Goal: Information Seeking & Learning: Learn about a topic

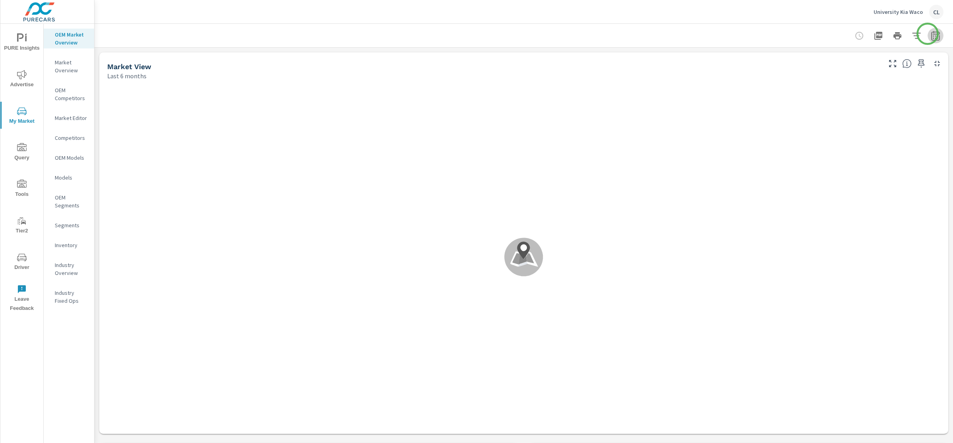
click at [931, 34] on icon "button" at bounding box center [935, 36] width 8 height 10
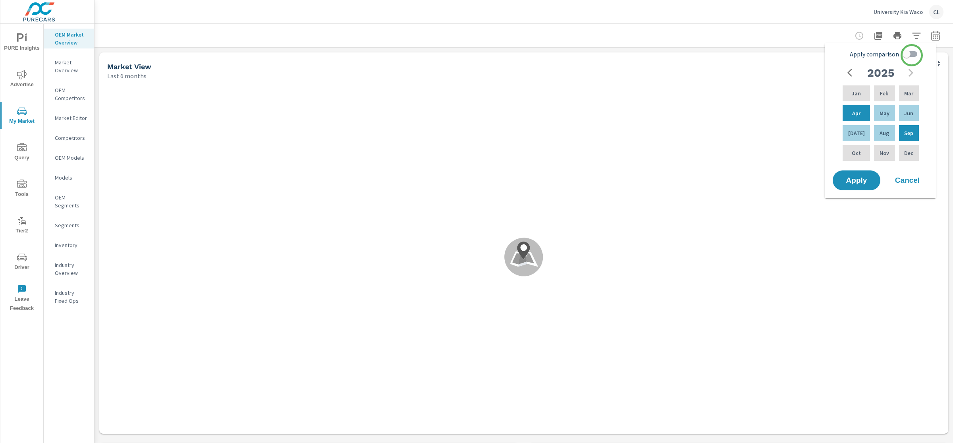
click at [911, 54] on input "Apply comparison" at bounding box center [906, 53] width 45 height 15
checkbox input "true"
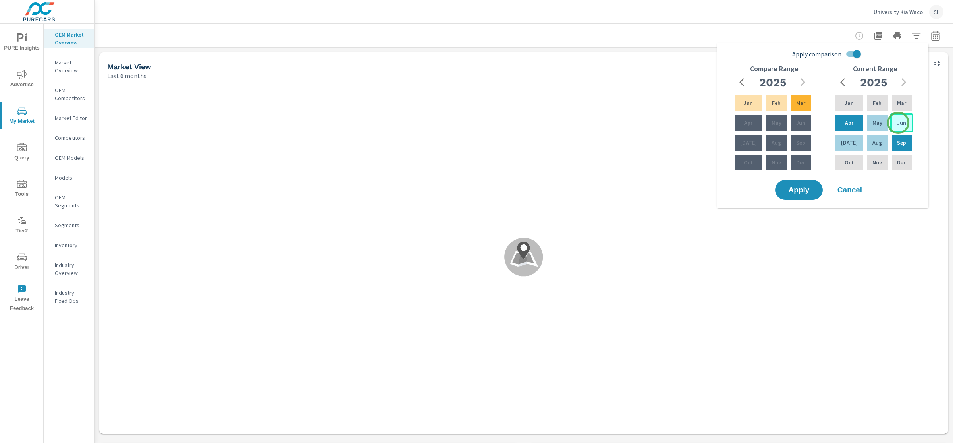
click at [901, 121] on p "Jun" at bounding box center [901, 123] width 9 height 8
click at [872, 145] on p "Aug" at bounding box center [877, 143] width 10 height 8
drag, startPoint x: 801, startPoint y: 102, endPoint x: 773, endPoint y: 123, distance: 35.2
click at [801, 102] on p "Mar" at bounding box center [800, 103] width 9 height 8
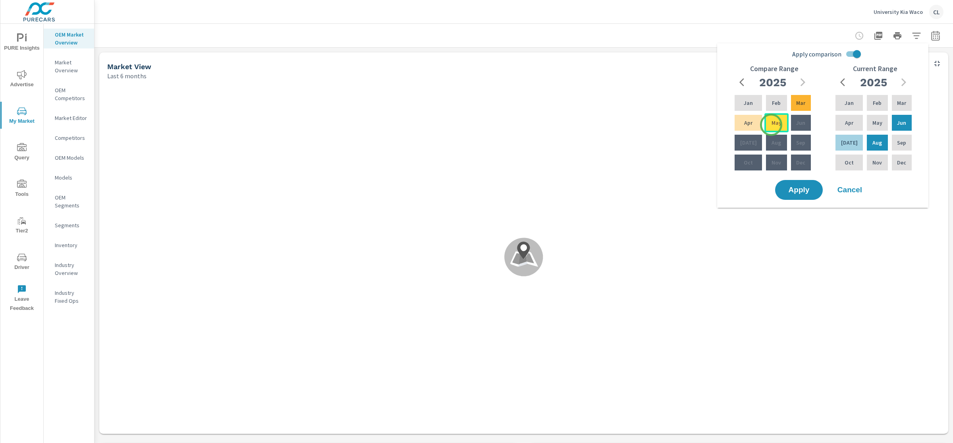
click at [771, 125] on p "May" at bounding box center [776, 123] width 10 height 8
click at [795, 189] on span "Apply" at bounding box center [798, 190] width 33 height 8
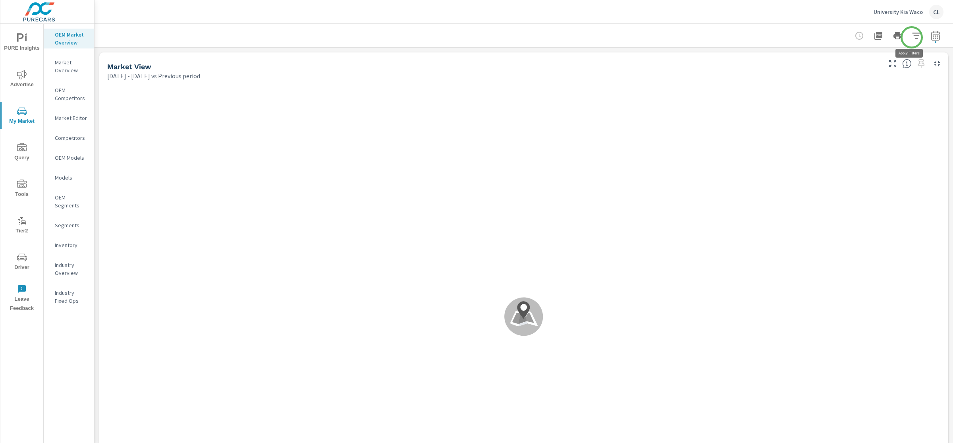
click at [911, 37] on icon "button" at bounding box center [916, 36] width 10 height 10
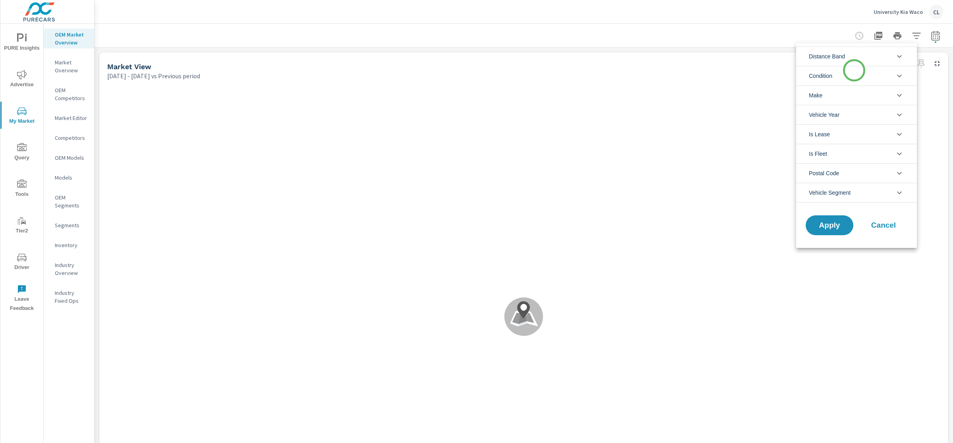
click at [852, 73] on li "Condition" at bounding box center [856, 75] width 121 height 19
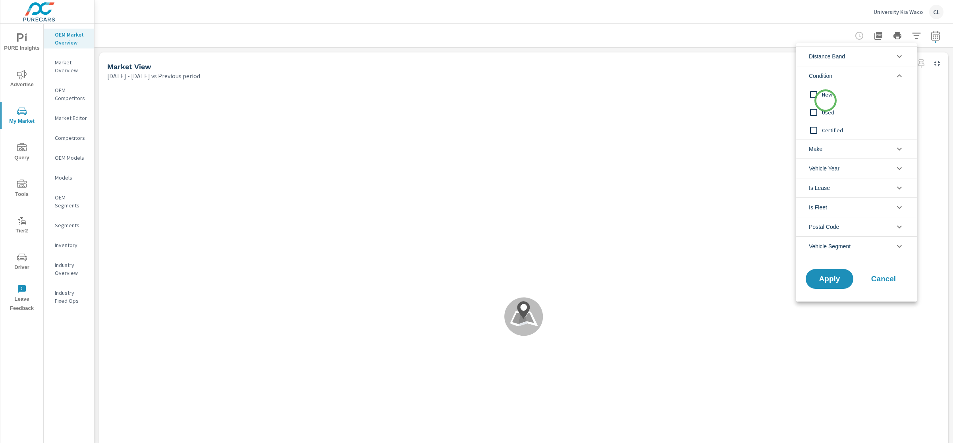
click at [824, 91] on span "New" at bounding box center [865, 95] width 87 height 10
click at [835, 155] on li "Make" at bounding box center [856, 148] width 121 height 19
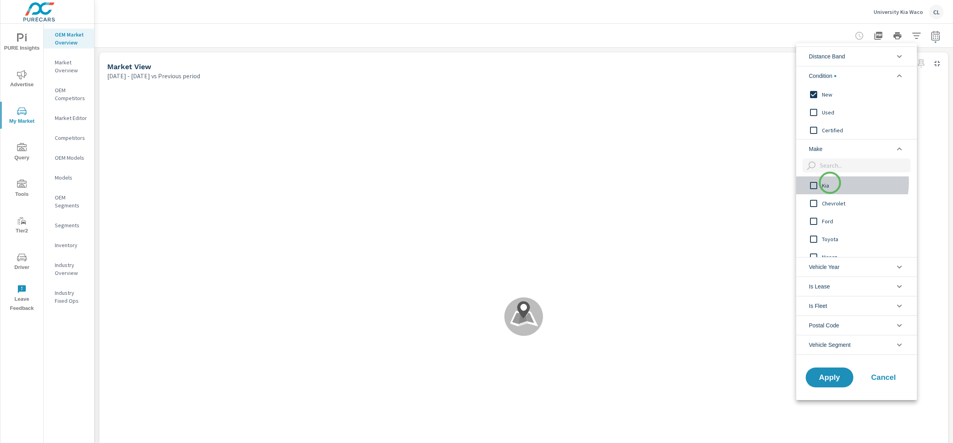
click at [830, 183] on span "Kia" at bounding box center [865, 186] width 87 height 10
click at [833, 380] on span "Apply" at bounding box center [829, 377] width 33 height 8
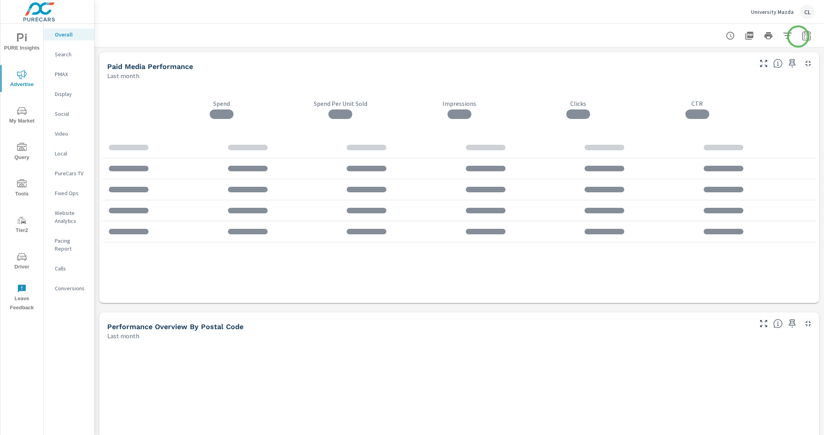
click at [801, 35] on icon "button" at bounding box center [806, 36] width 10 height 10
select select "Last month"
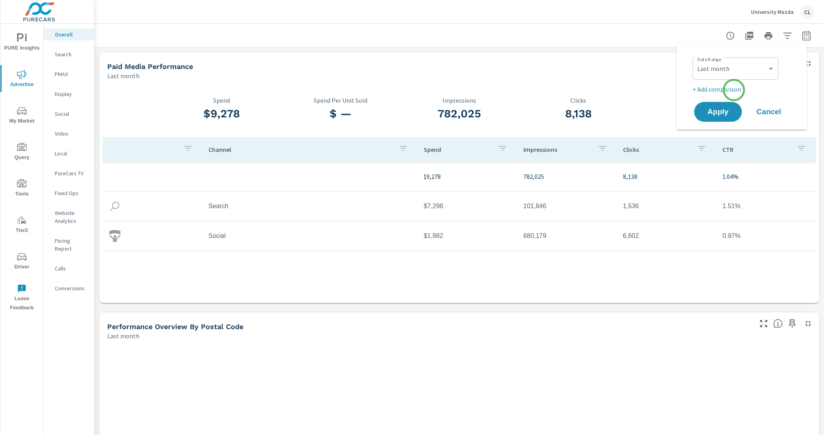
click at [734, 90] on p "+ Add comparison" at bounding box center [743, 90] width 102 height 10
select select "Previous period"
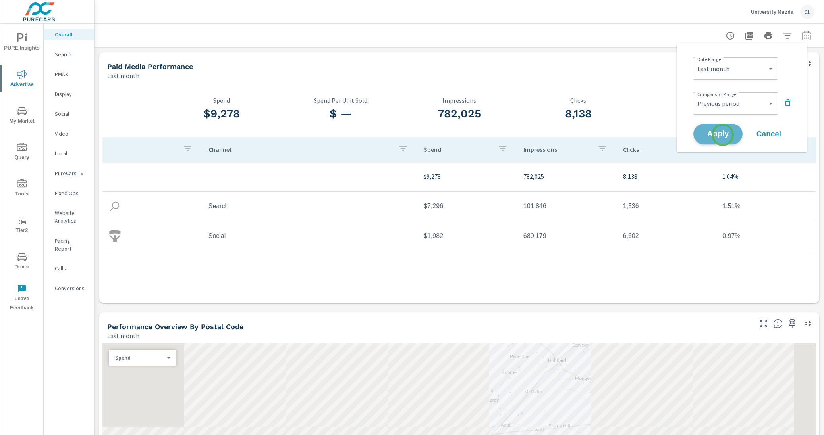
click at [722, 135] on span "Apply" at bounding box center [717, 135] width 33 height 8
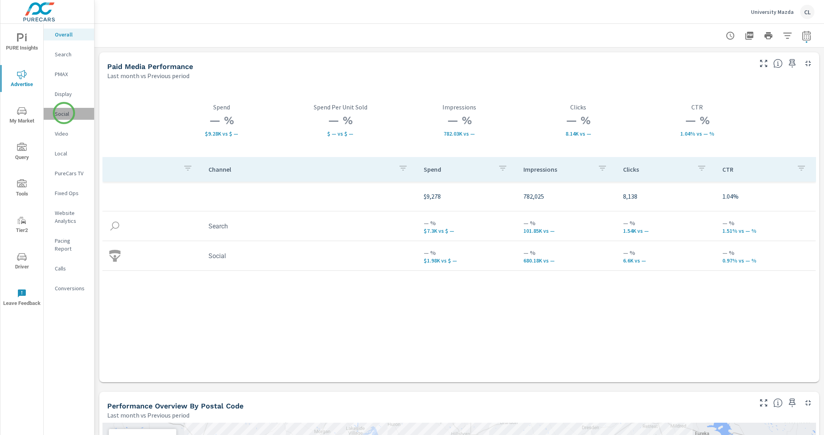
click at [64, 113] on p "Social" at bounding box center [71, 114] width 33 height 8
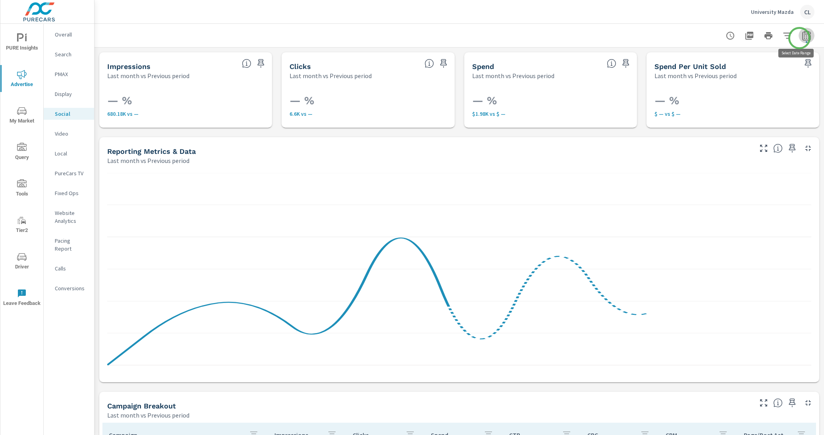
click at [803, 38] on icon "button" at bounding box center [805, 36] width 5 height 3
select select "Last month"
select select "Previous period"
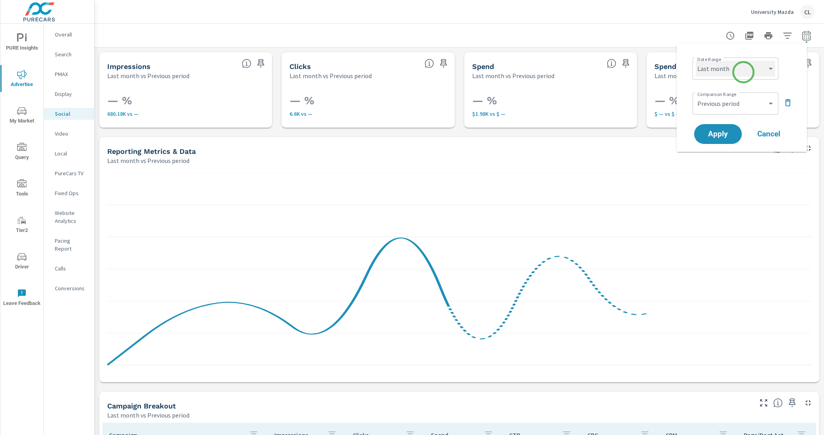
click at [744, 68] on select "Custom Yesterday Last week Last 7 days Last 14 days Last 30 days Last 45 days L…" at bounding box center [734, 69] width 79 height 16
click at [695, 61] on select "Custom Yesterday Last week Last 7 days Last 14 days Last 30 days Last 45 days L…" at bounding box center [734, 69] width 79 height 16
select select "Last 14 days"
click at [714, 132] on span "Apply" at bounding box center [717, 135] width 33 height 8
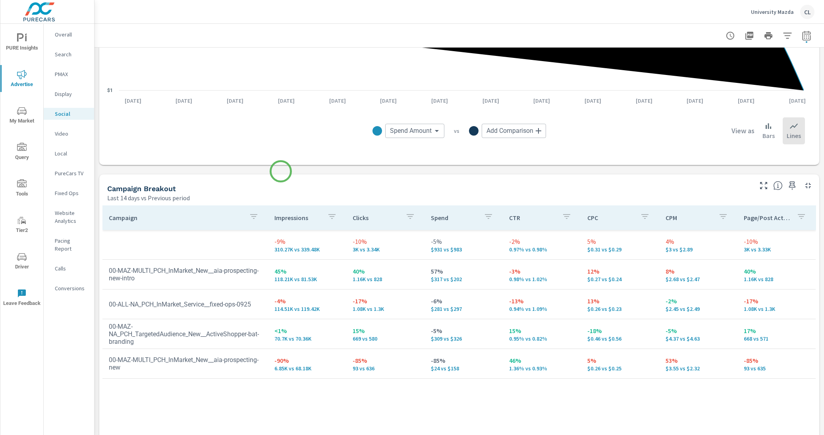
scroll to position [260, 0]
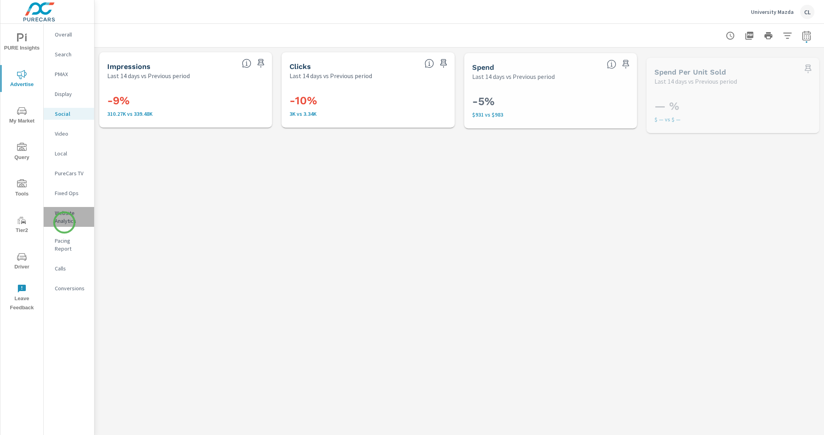
click at [64, 223] on p "Website Analytics" at bounding box center [71, 217] width 33 height 16
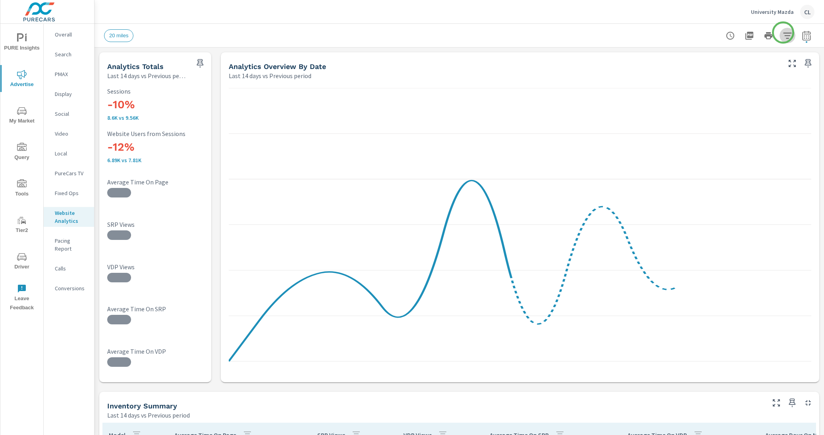
click at [782, 33] on icon "button" at bounding box center [787, 36] width 10 height 10
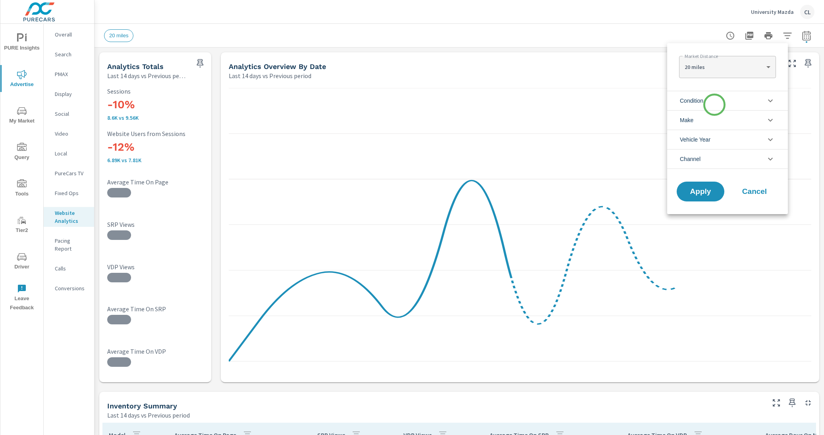
click at [714, 105] on li "Condition" at bounding box center [727, 100] width 121 height 19
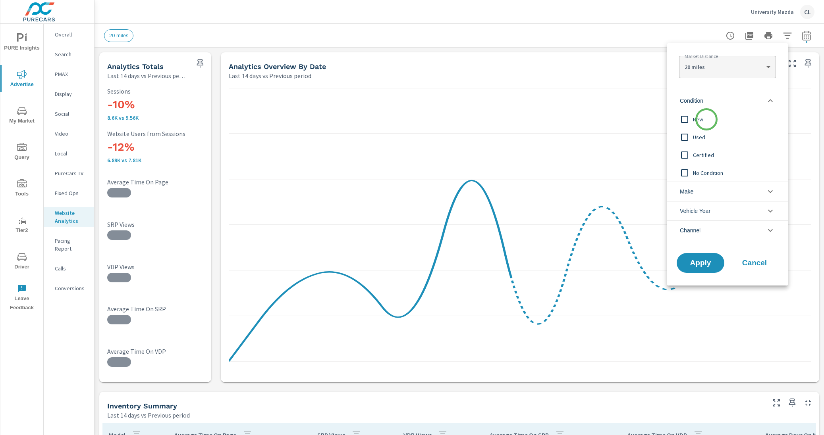
click at [706, 120] on span "New" at bounding box center [736, 120] width 87 height 10
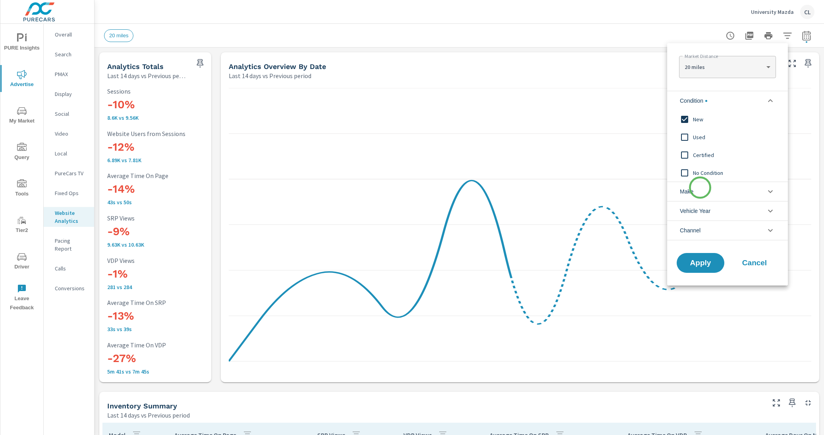
click at [700, 188] on li "Make" at bounding box center [727, 191] width 121 height 19
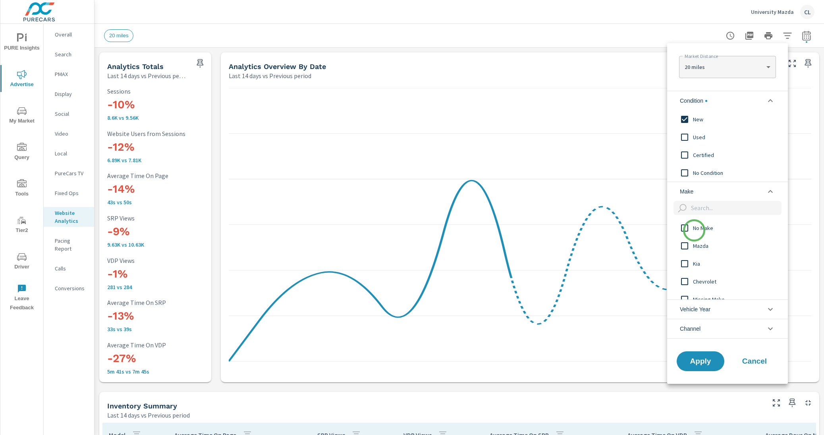
click at [694, 231] on span "No Make" at bounding box center [736, 228] width 87 height 10
click at [693, 241] on span "Mazda" at bounding box center [736, 246] width 87 height 10
click at [687, 368] on button "Apply" at bounding box center [700, 361] width 49 height 21
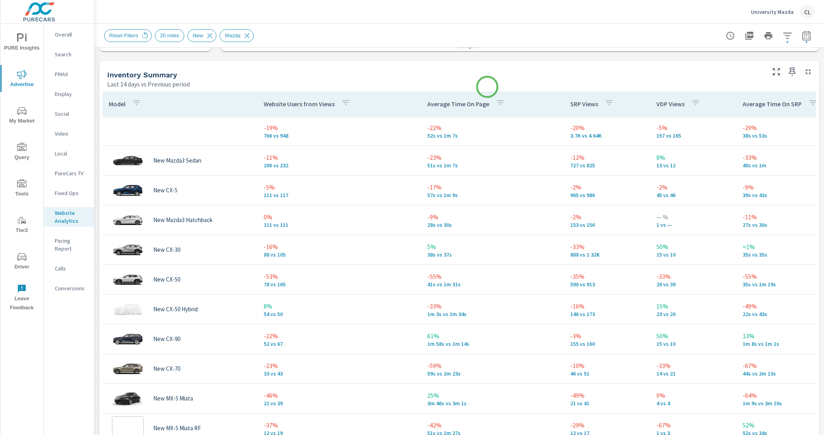
scroll to position [337, 0]
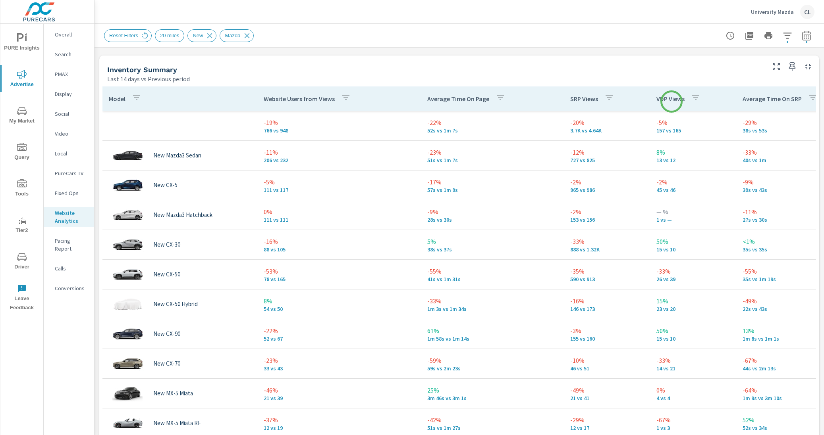
click at [671, 102] on p "VDP Views" at bounding box center [670, 99] width 28 height 8
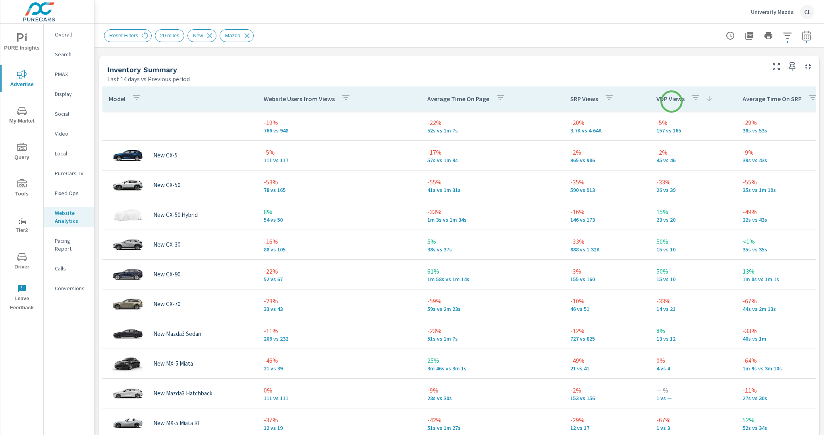
click at [671, 102] on p "VDP Views" at bounding box center [670, 99] width 28 height 8
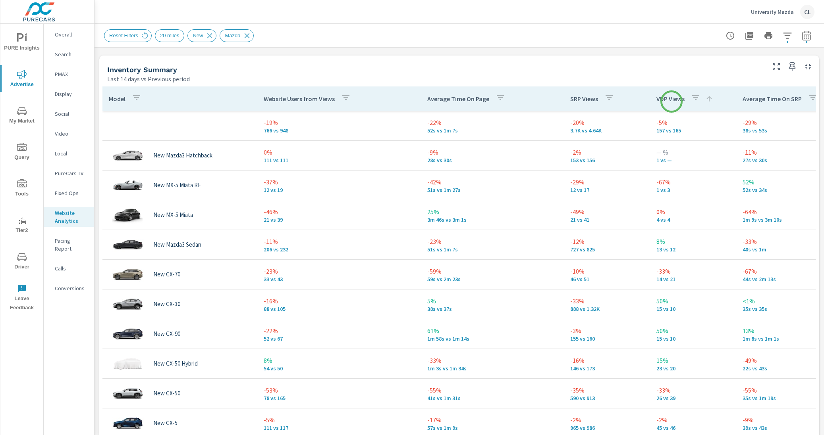
click at [671, 102] on p "VDP Views" at bounding box center [670, 99] width 28 height 8
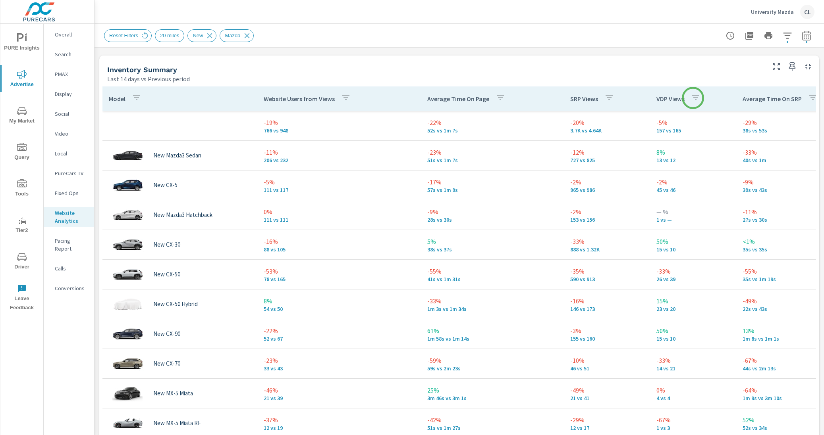
click at [693, 97] on icon "button" at bounding box center [695, 97] width 7 height 5
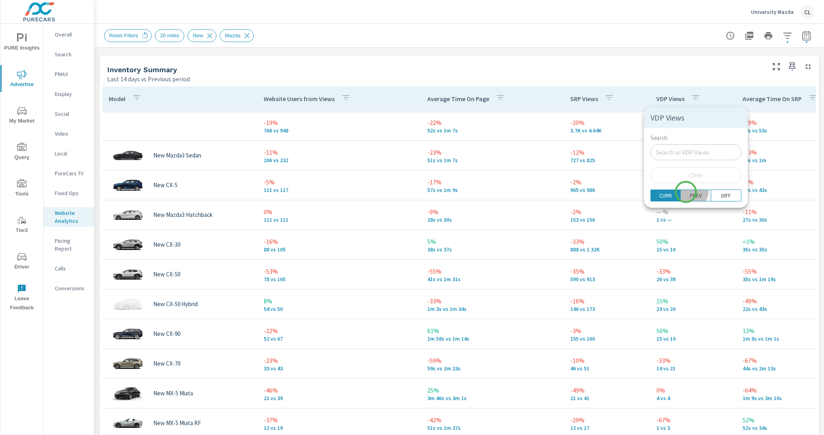
click at [689, 192] on p "PREV" at bounding box center [695, 196] width 12 height 8
click at [664, 196] on p "CURR" at bounding box center [665, 196] width 13 height 8
click at [650, 88] on div at bounding box center [412, 217] width 824 height 435
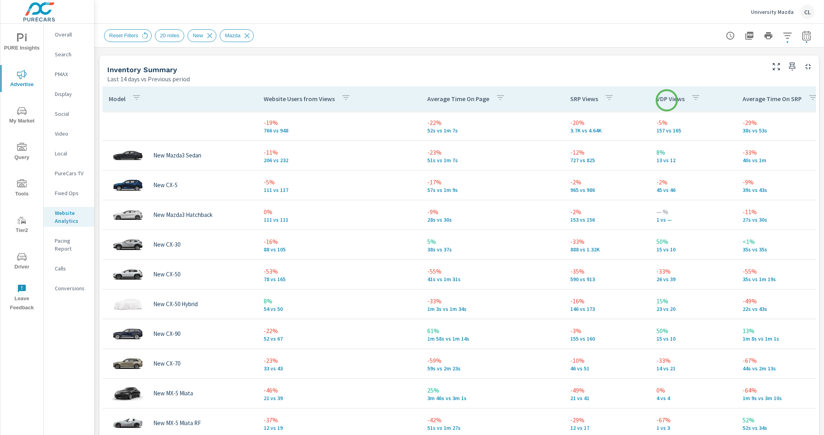
click at [666, 100] on p "VDP Views" at bounding box center [670, 99] width 28 height 8
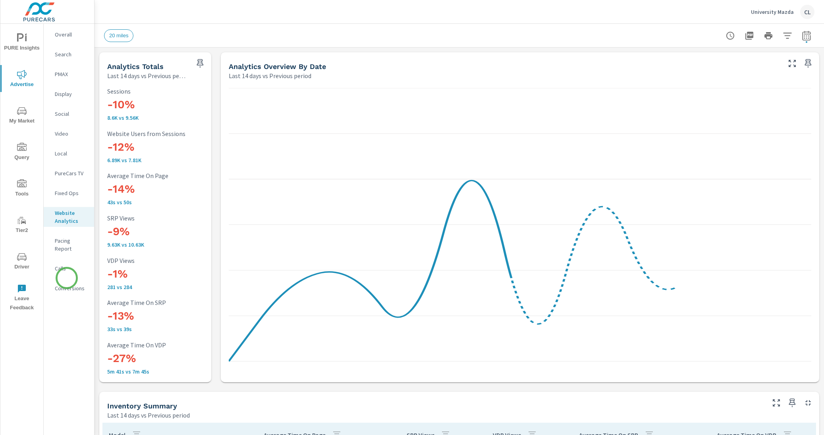
click at [67, 285] on p "Conversions" at bounding box center [71, 289] width 33 height 8
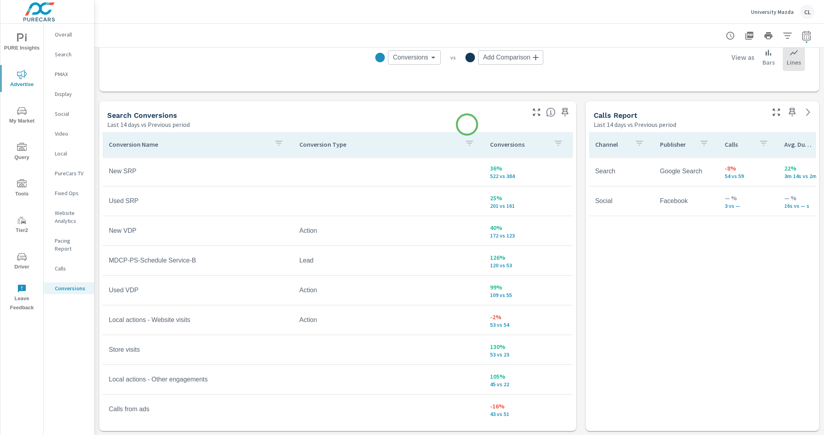
scroll to position [417, 0]
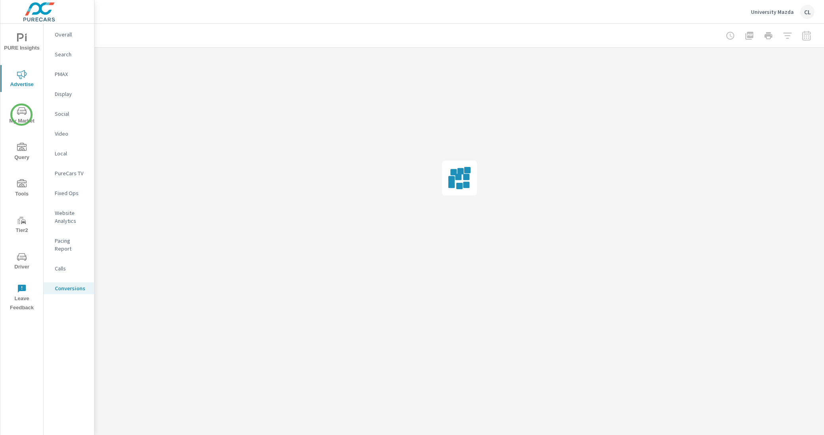
click at [21, 115] on icon "nav menu" at bounding box center [22, 111] width 10 height 10
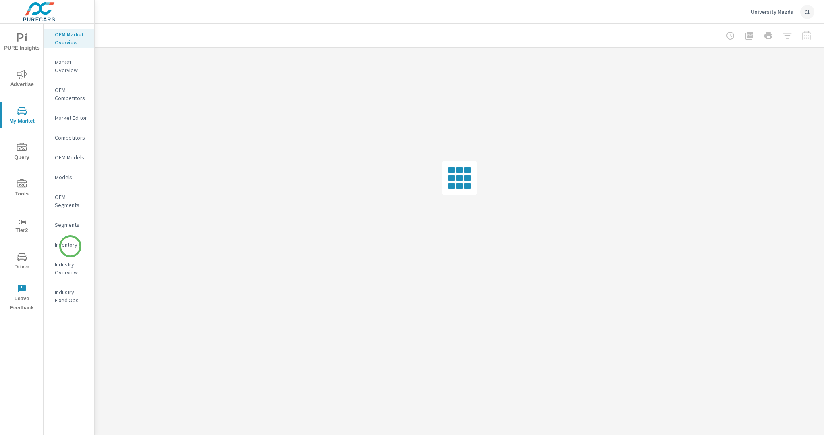
click at [70, 245] on p "Inventory" at bounding box center [71, 245] width 33 height 8
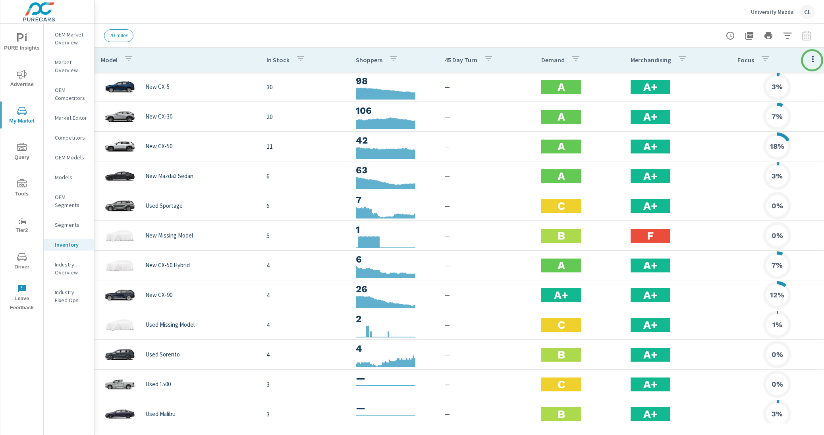
click at [805, 60] on button "button" at bounding box center [813, 59] width 16 height 16
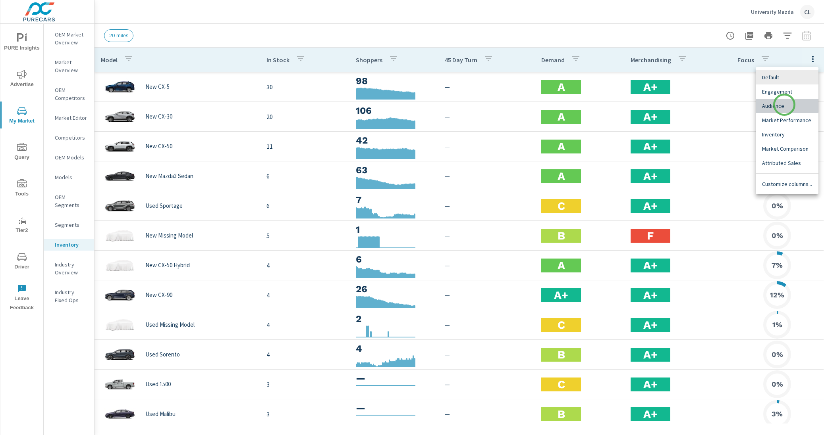
click at [784, 105] on span "Audience" at bounding box center [787, 106] width 50 height 8
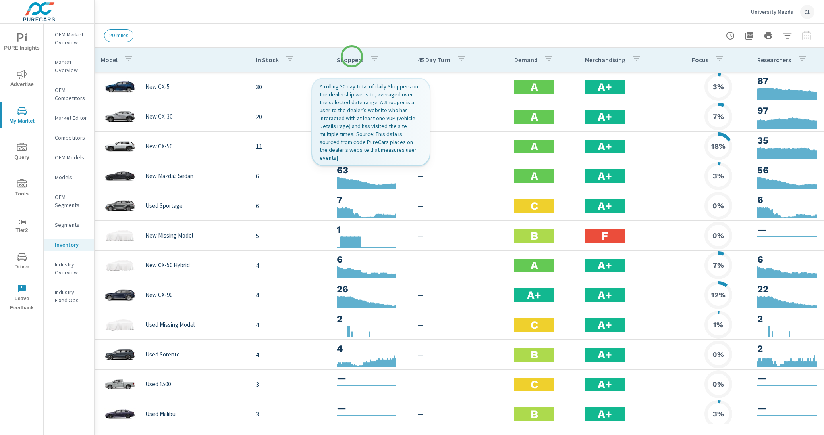
click at [352, 56] on p "Shoppers" at bounding box center [350, 60] width 27 height 8
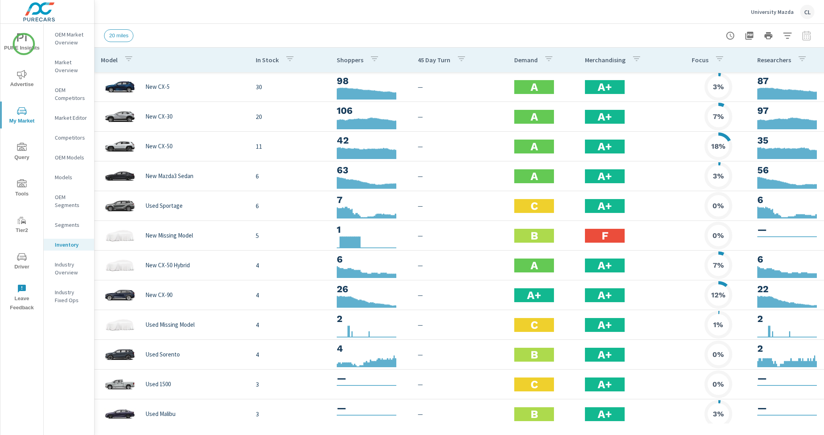
click at [19, 44] on span "PURE Insights" at bounding box center [22, 42] width 38 height 19
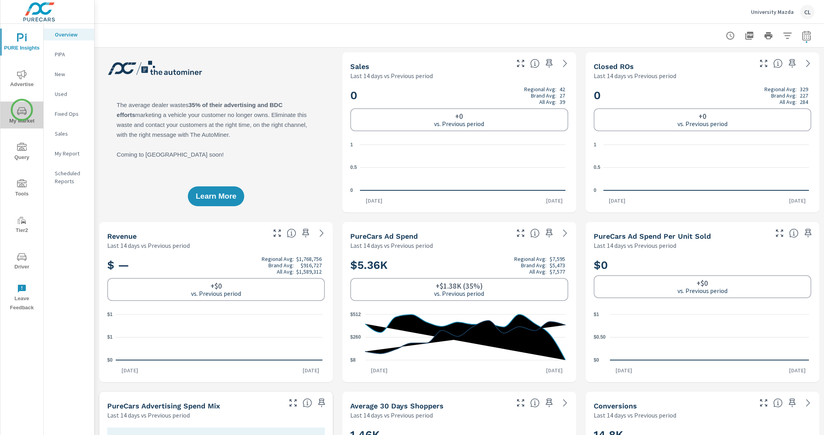
click at [22, 110] on icon "nav menu" at bounding box center [22, 111] width 10 height 8
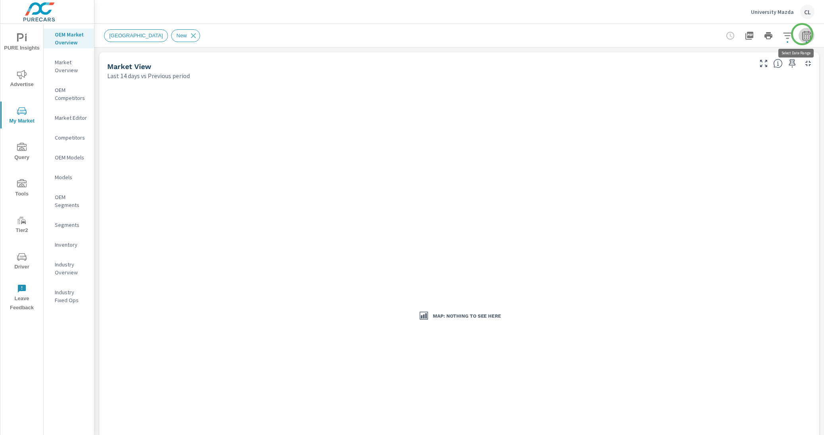
click at [802, 34] on icon "button" at bounding box center [806, 36] width 10 height 10
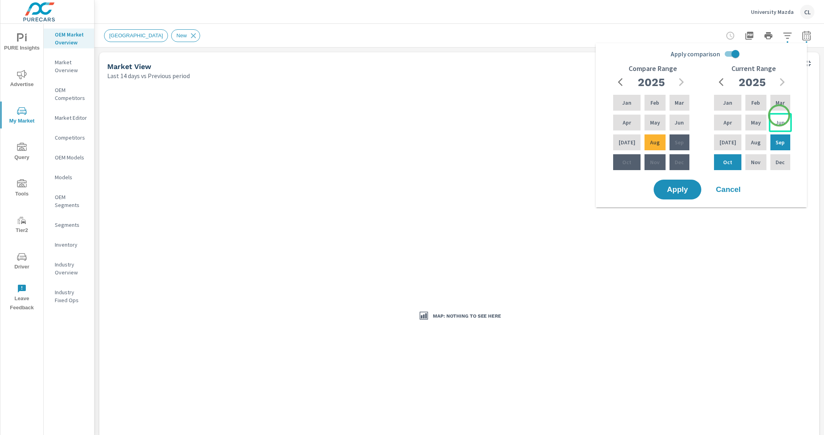
click at [779, 116] on div "Jun" at bounding box center [779, 122] width 23 height 19
click at [757, 139] on div "Aug" at bounding box center [755, 142] width 24 height 19
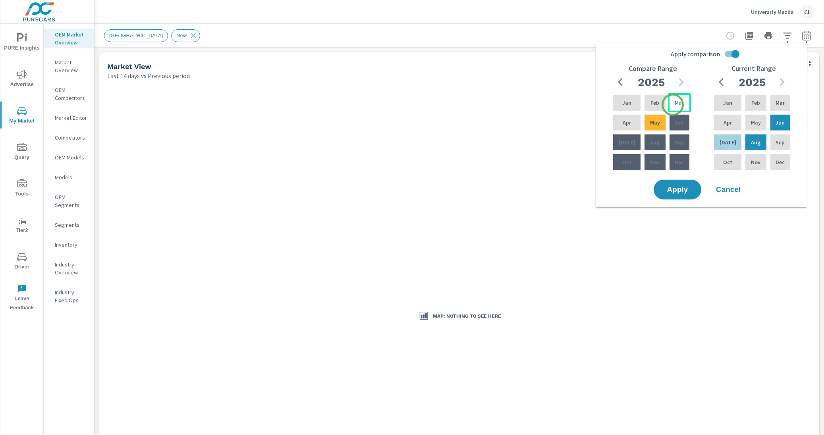
click at [672, 103] on div "Mar" at bounding box center [679, 102] width 23 height 19
click at [650, 126] on p "May" at bounding box center [655, 123] width 10 height 8
click at [677, 189] on span "Apply" at bounding box center [677, 190] width 33 height 8
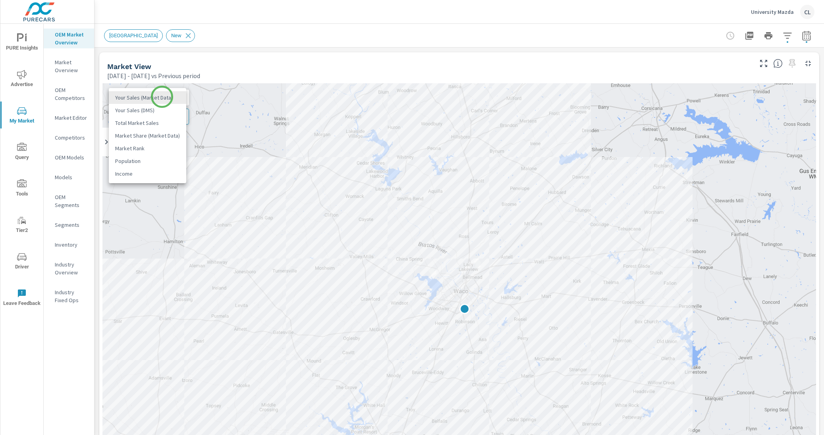
click at [162, 97] on body "PURE Insights Advertise My Market Query Tools Tier2 Driver Leave Feedback OEM M…" at bounding box center [412, 217] width 824 height 435
click at [159, 125] on li "Total Market Sales" at bounding box center [147, 123] width 77 height 13
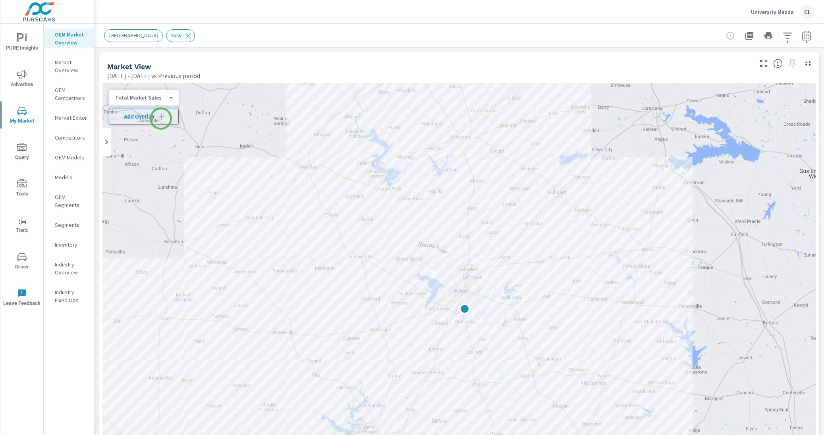
click at [161, 119] on icon "button" at bounding box center [162, 117] width 8 height 8
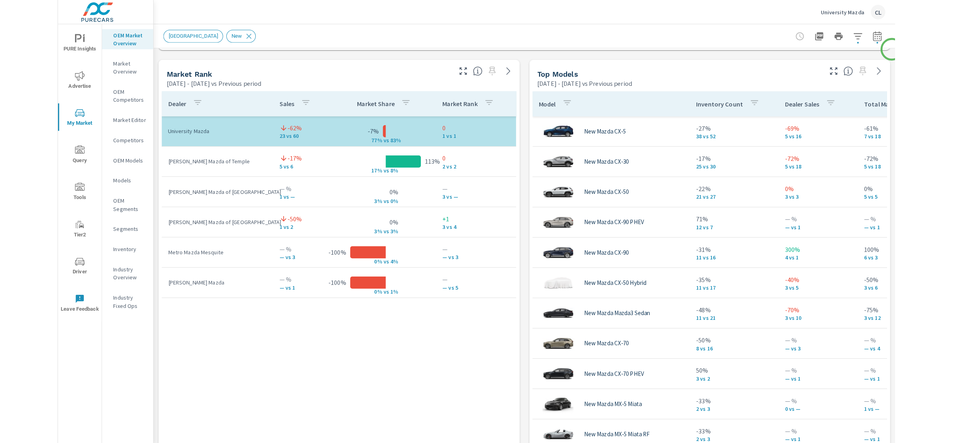
scroll to position [505, 0]
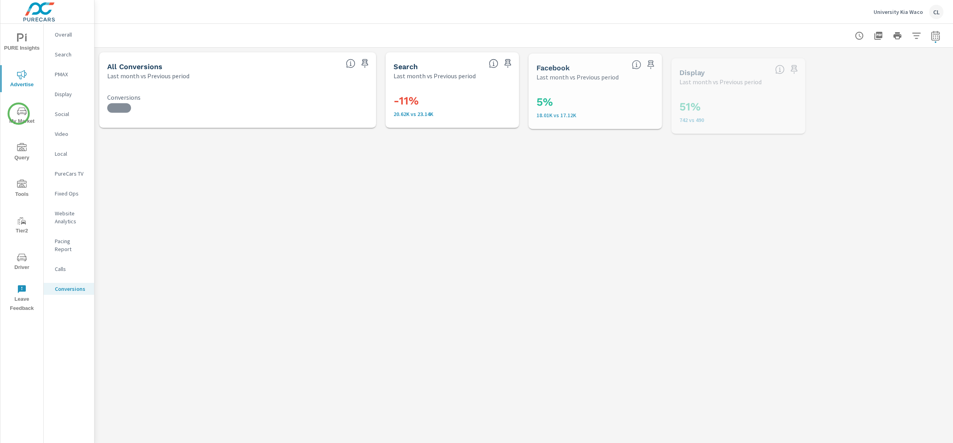
click at [17, 114] on icon "nav menu" at bounding box center [22, 111] width 10 height 10
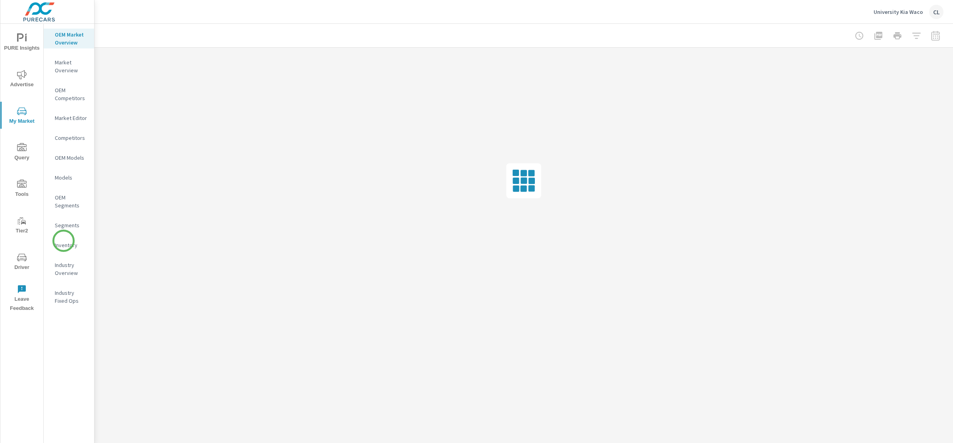
click at [64, 241] on p "Inventory" at bounding box center [71, 245] width 33 height 8
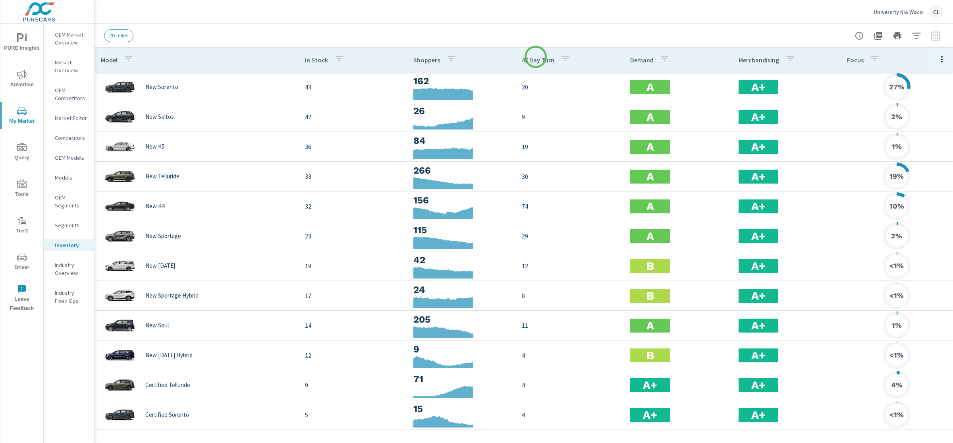
click at [534, 58] on p "45 Day Turn" at bounding box center [538, 60] width 33 height 8
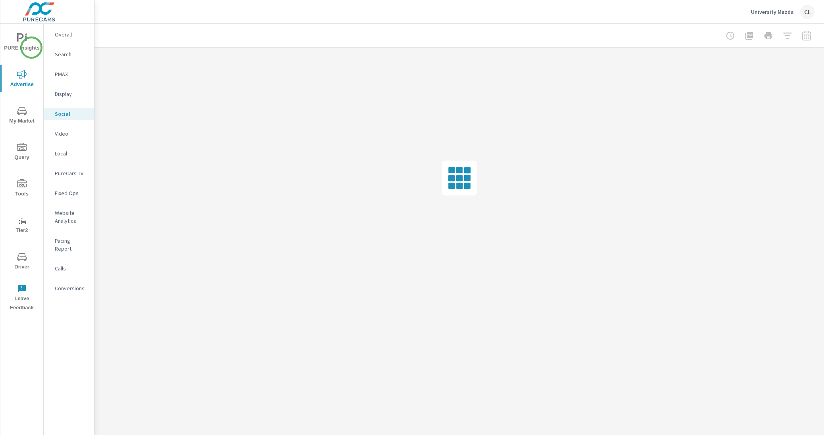
click at [31, 47] on span "PURE Insights" at bounding box center [22, 42] width 38 height 19
click at [22, 44] on span "PURE Insights" at bounding box center [22, 42] width 38 height 19
